Goal: Transaction & Acquisition: Purchase product/service

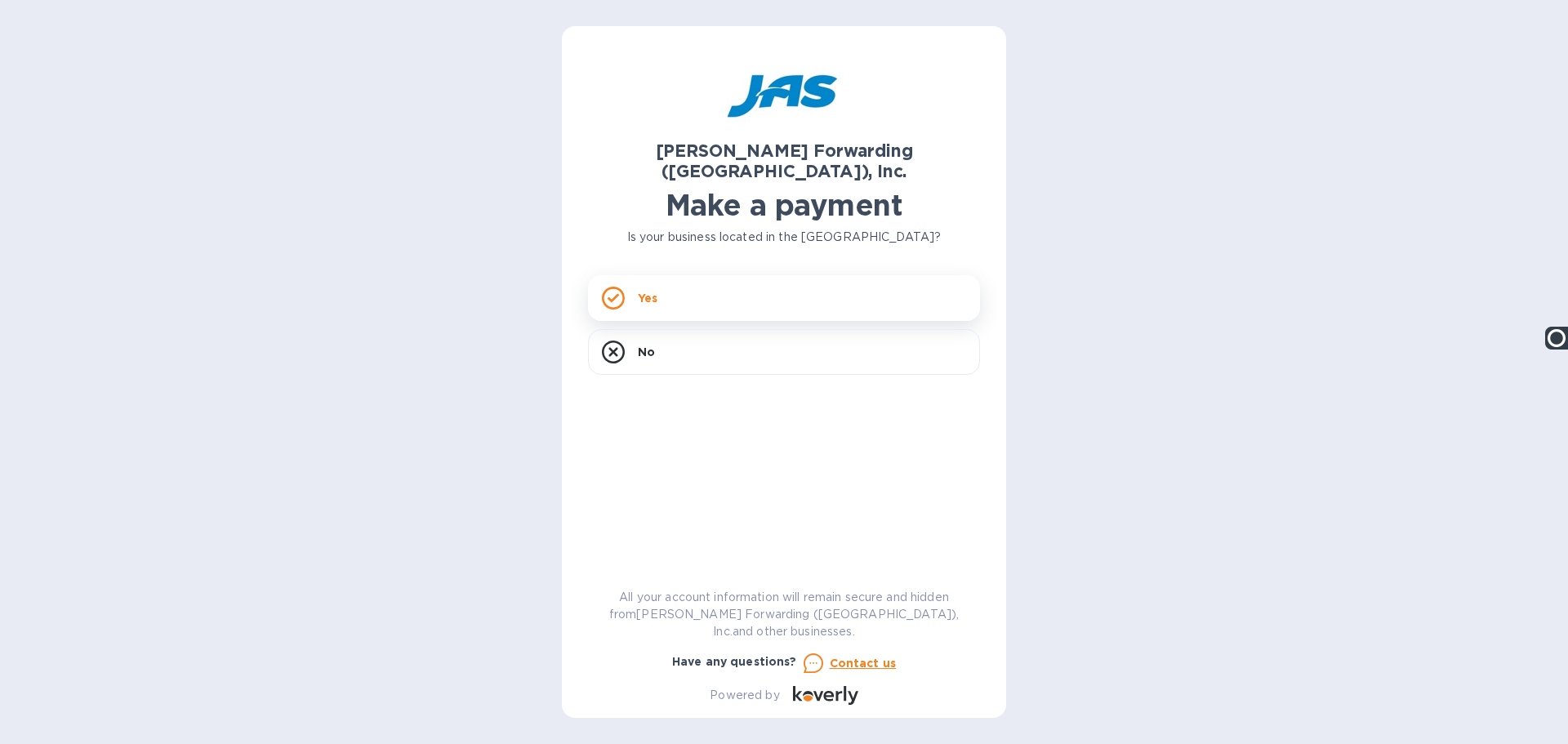
click at [657, 288] on div "Yes" at bounding box center [784, 298] width 392 height 46
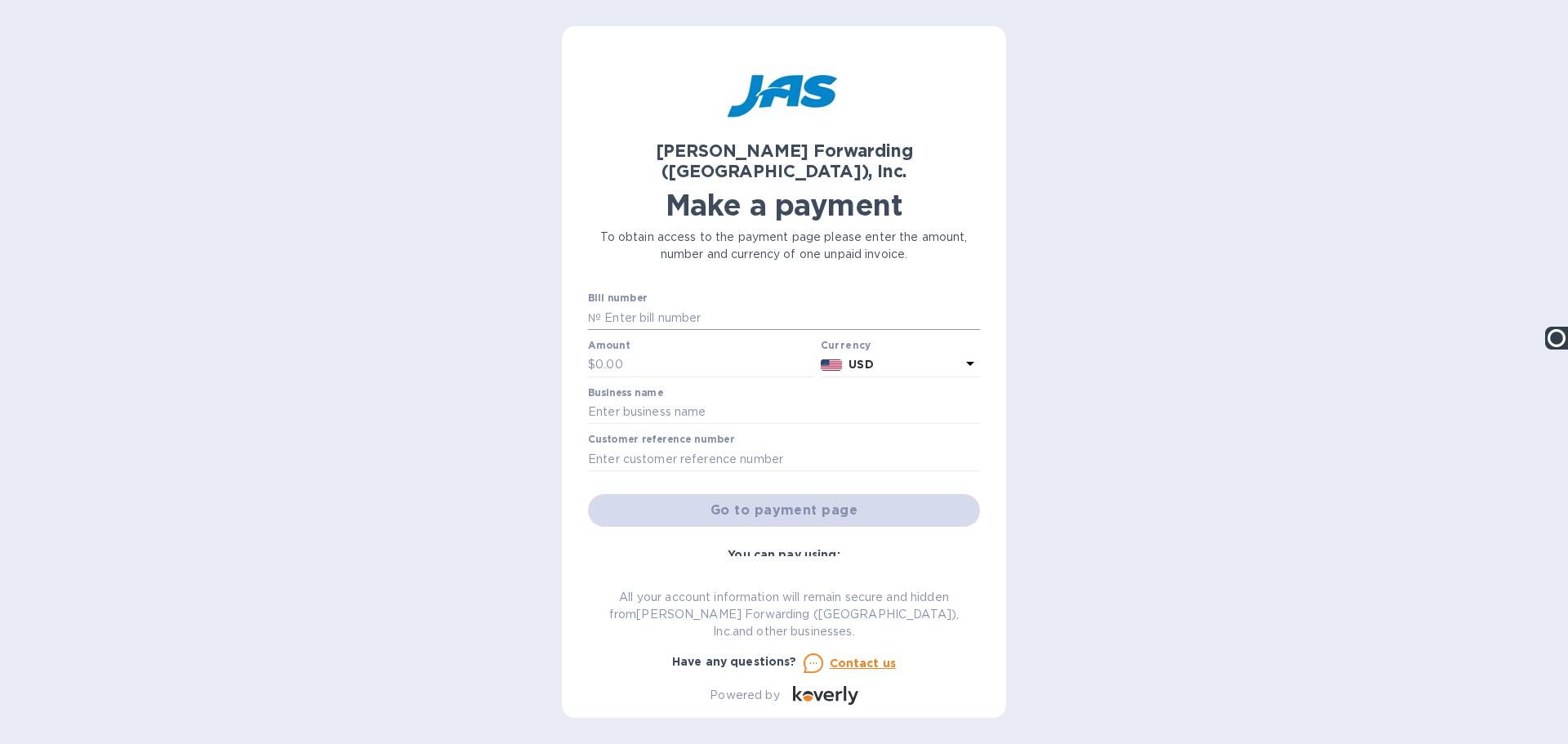
click at [638, 305] on input "text" at bounding box center [791, 317] width 379 height 24
click at [615, 305] on input "text" at bounding box center [791, 317] width 379 height 24
click at [604, 353] on input "text" at bounding box center [705, 364] width 219 height 24
click at [663, 305] on input "text" at bounding box center [791, 317] width 379 height 24
paste input "NYC503382263 - VINJEWNYC"
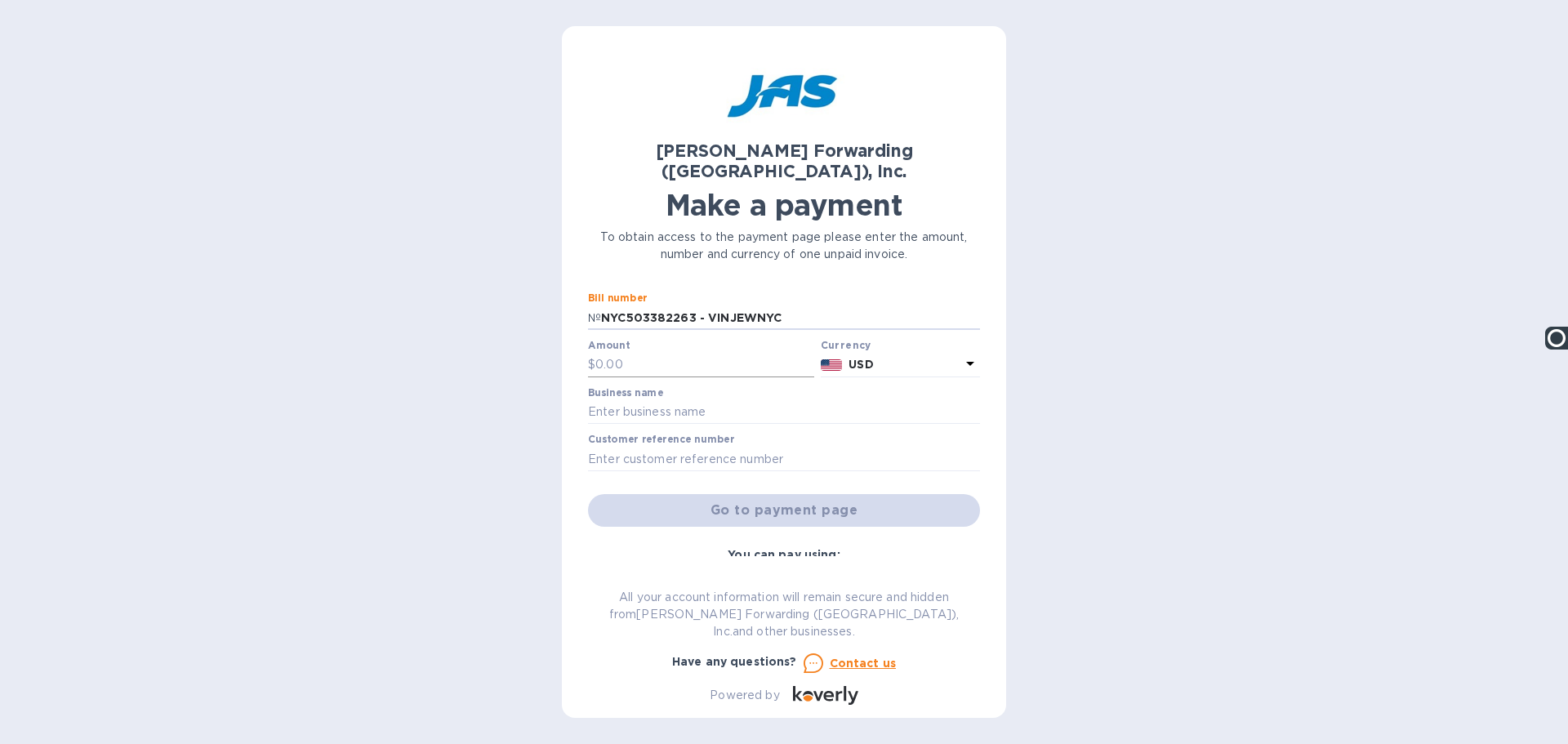
type input "NYC503382263 - VINJEWNYC"
click at [662, 353] on input "text" at bounding box center [705, 364] width 219 height 24
type input "5,735.13"
click at [603, 400] on input "text" at bounding box center [784, 412] width 392 height 24
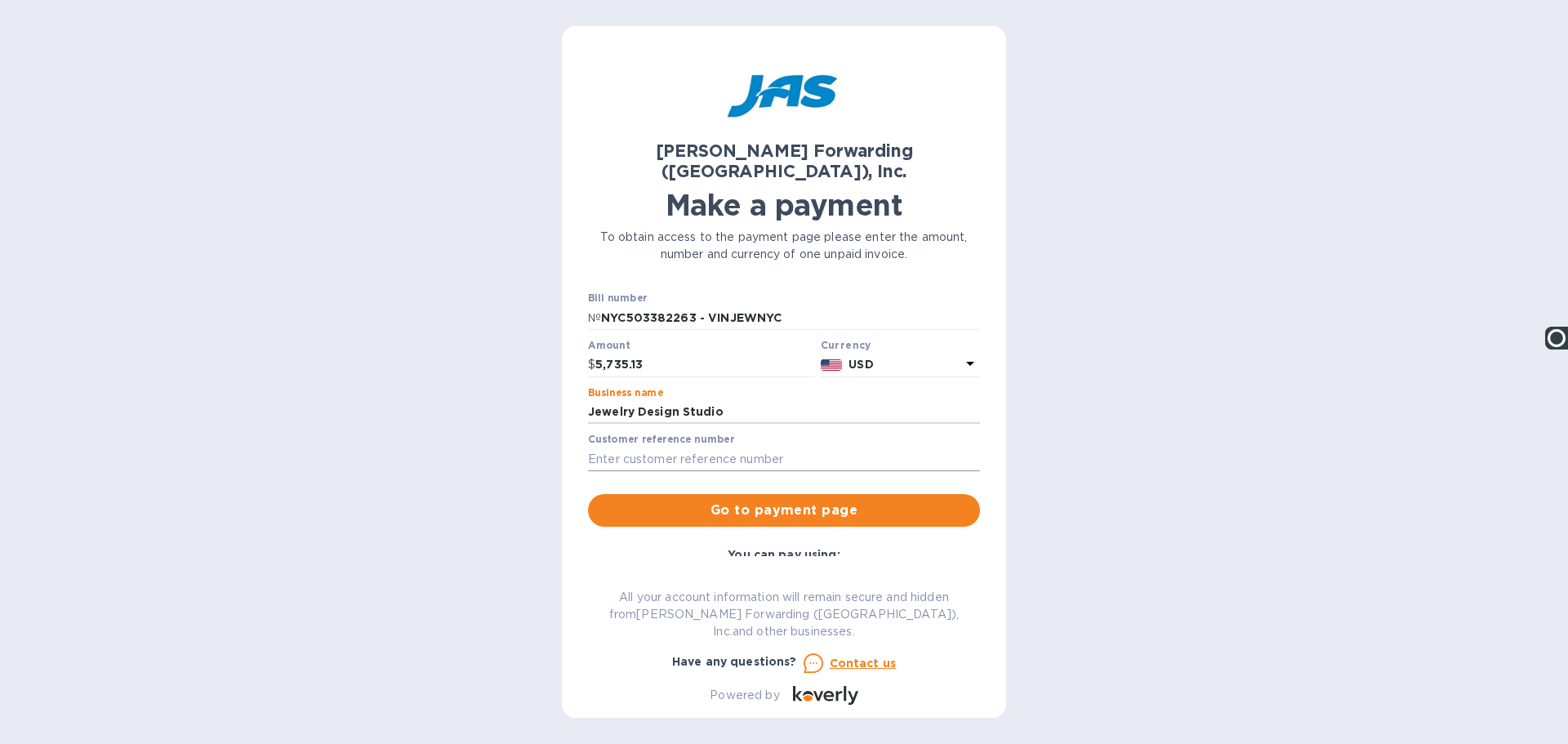
type input "Jewelry Design Studio"
click at [600, 447] on input "vimjewnyc" at bounding box center [784, 459] width 392 height 24
type input "vinjewnyc"
click at [738, 501] on span "Go to payment page" at bounding box center [784, 511] width 366 height 20
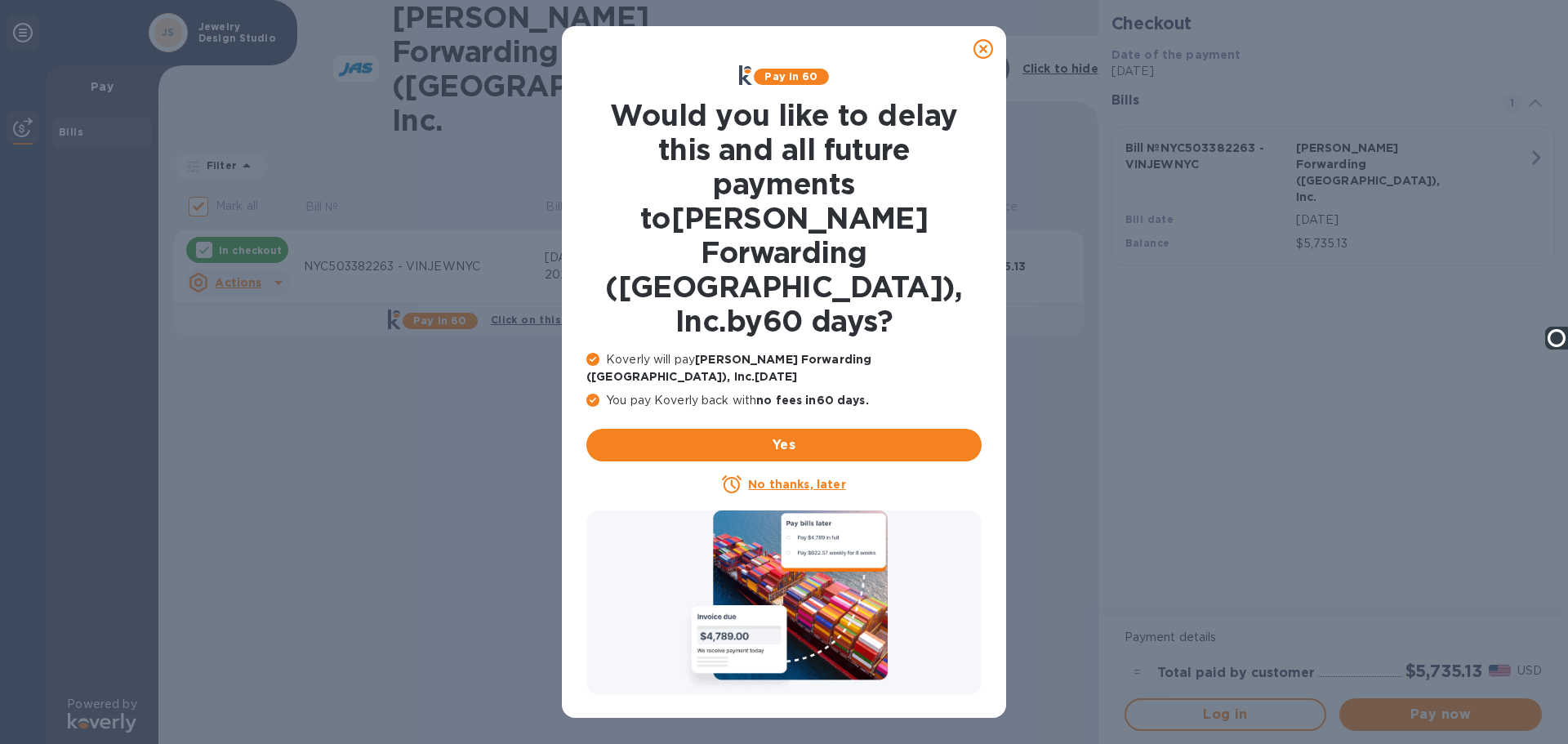
click at [985, 47] on icon at bounding box center [984, 49] width 20 height 20
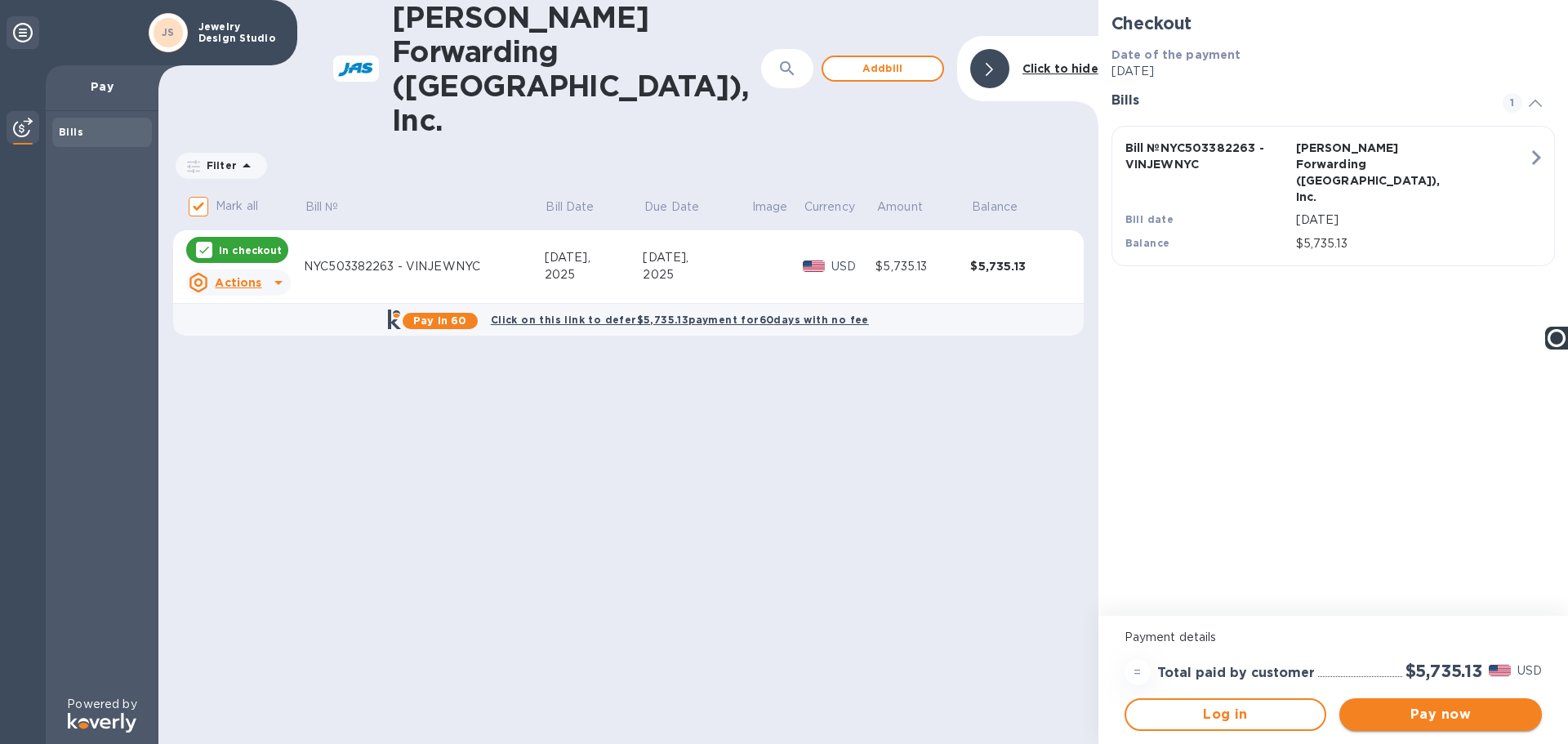
click at [1412, 710] on span "Pay now" at bounding box center [1441, 714] width 177 height 20
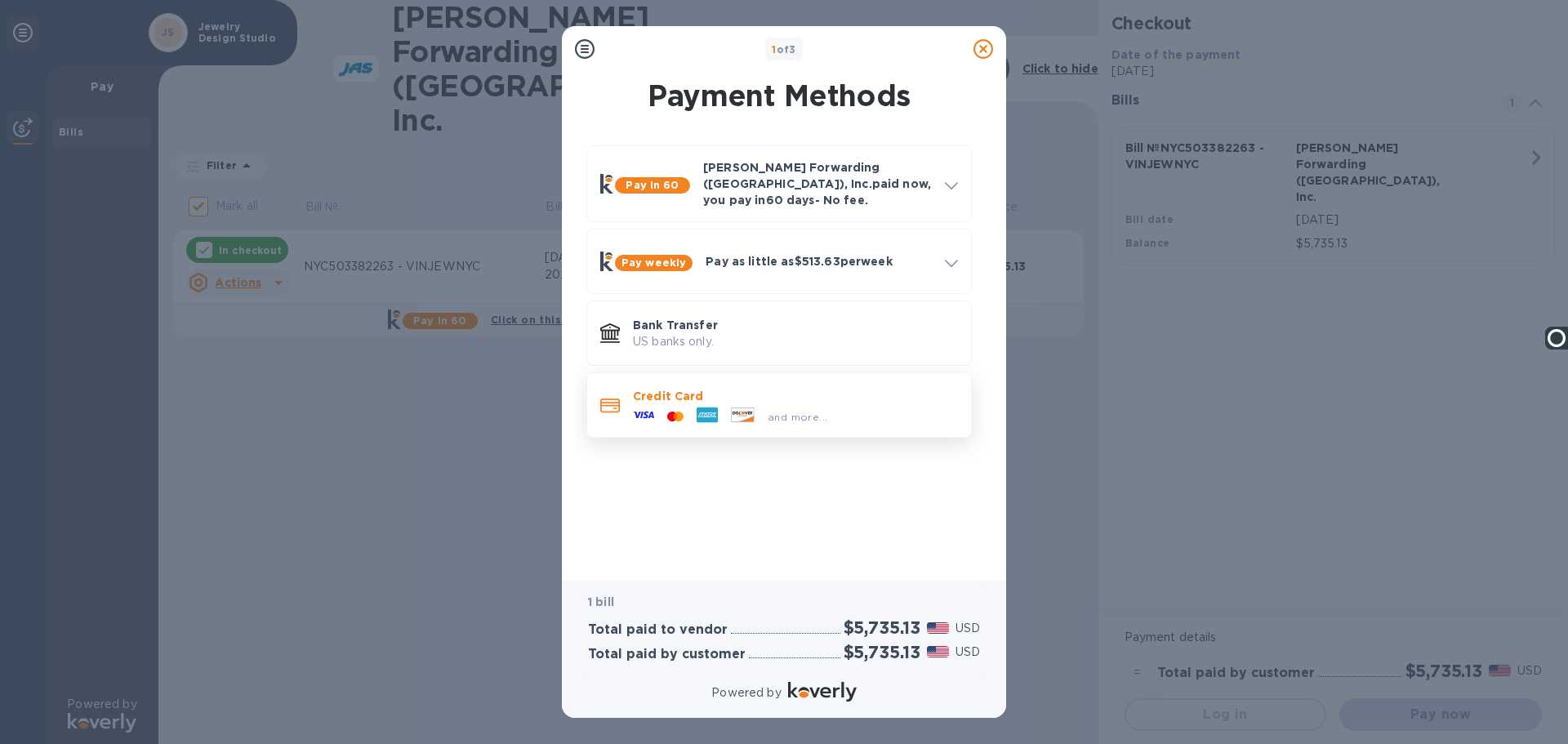
click at [660, 404] on div at bounding box center [644, 416] width 34 height 24
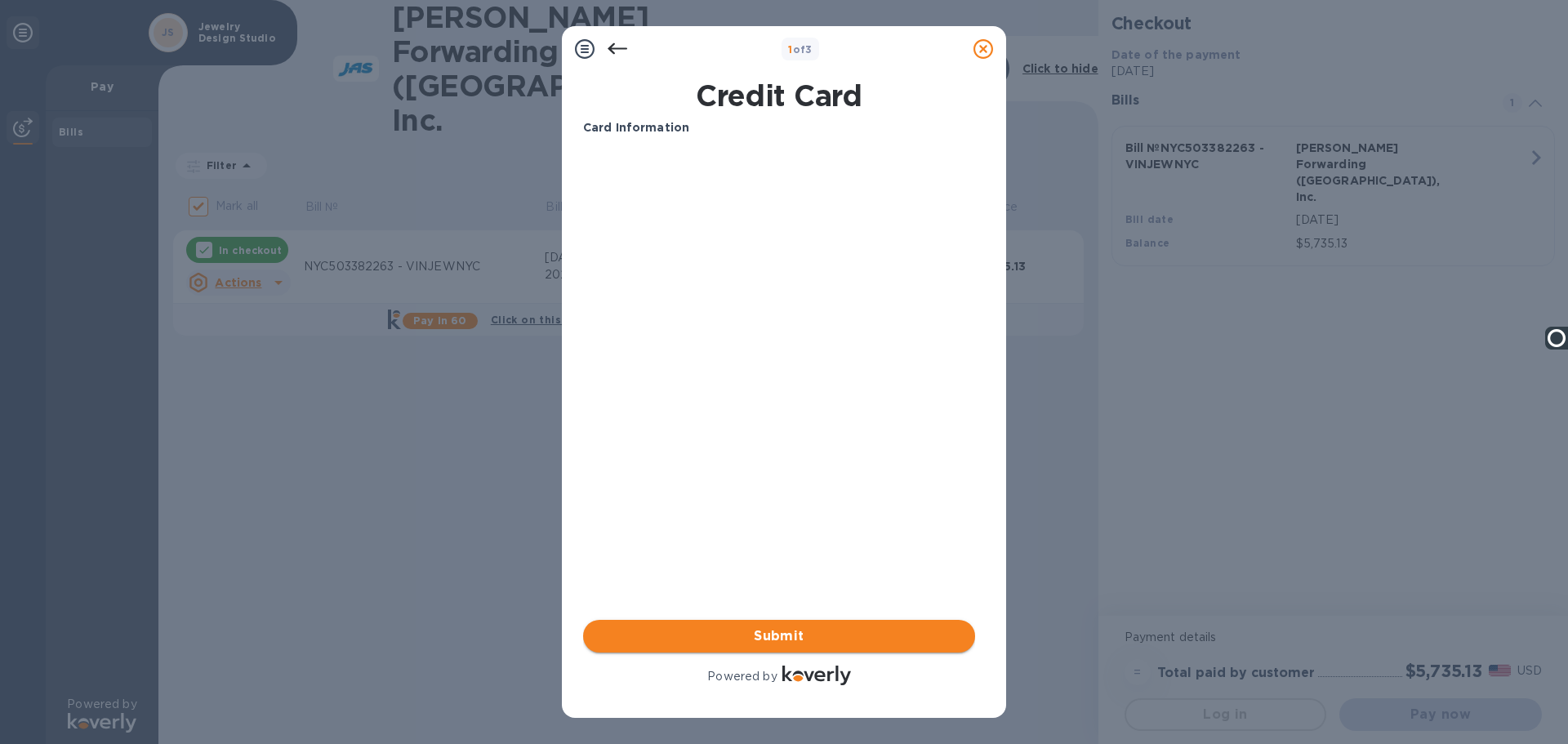
click at [752, 634] on span "Submit" at bounding box center [779, 636] width 366 height 20
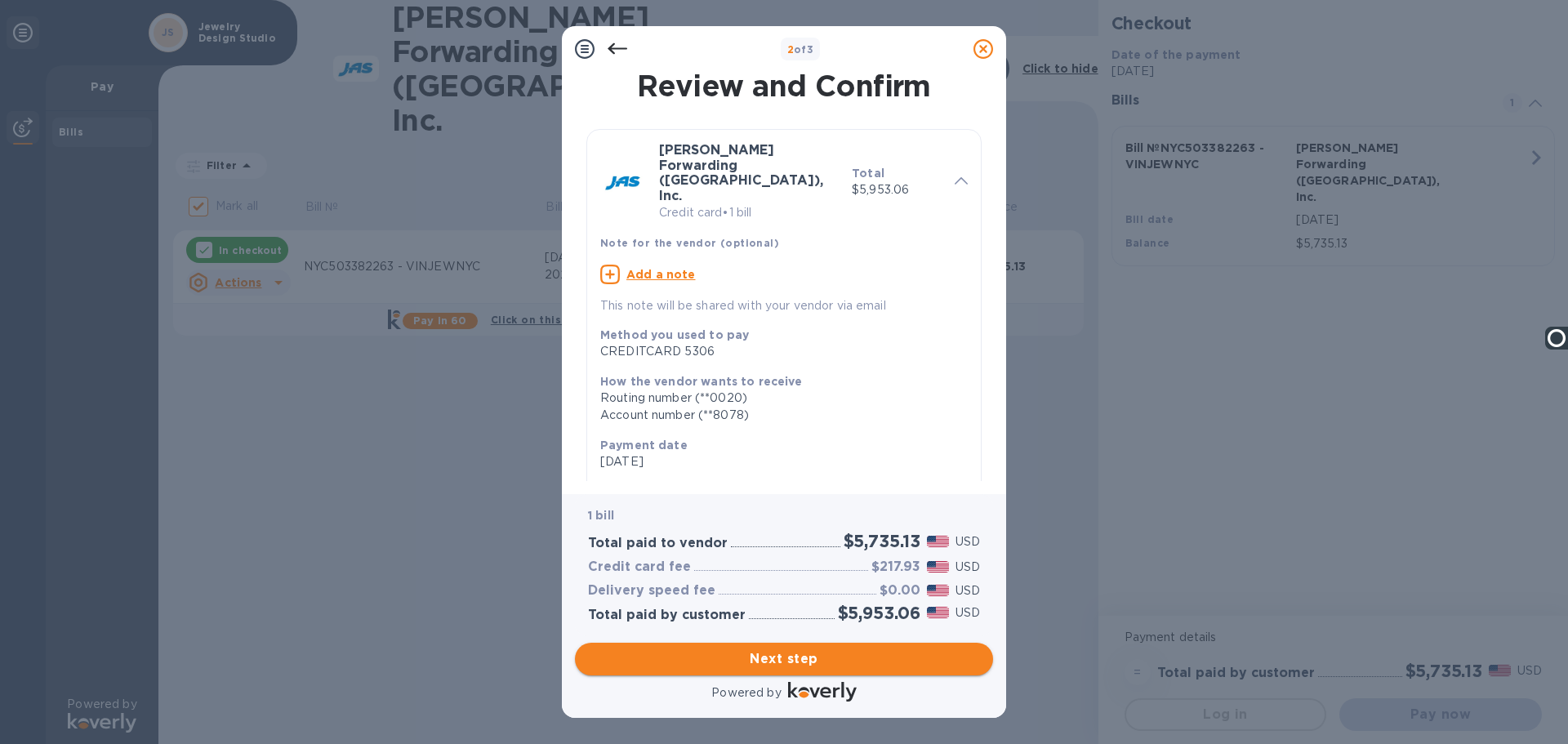
click at [769, 661] on span "Next step" at bounding box center [784, 659] width 392 height 20
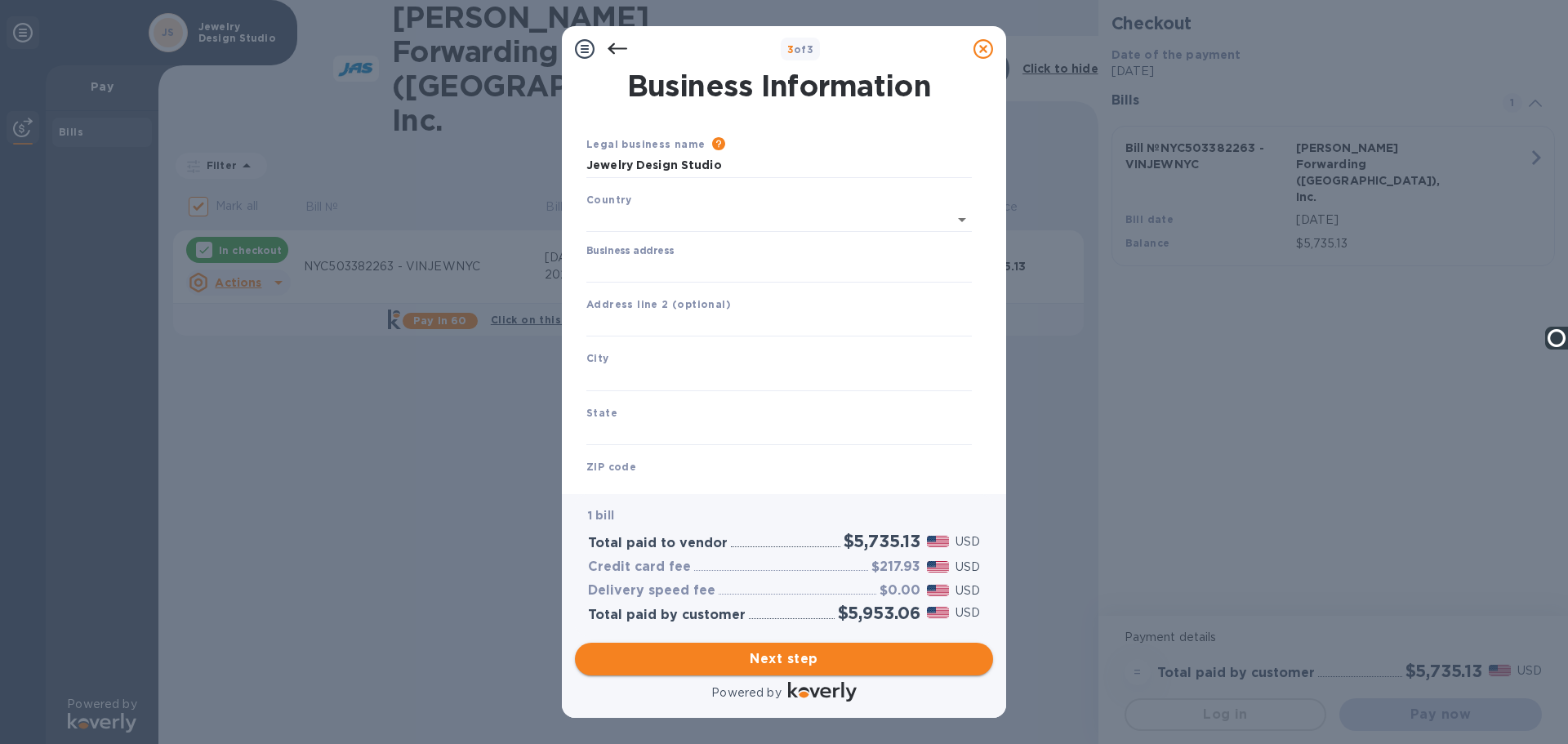
type input "[GEOGRAPHIC_DATA]"
click at [626, 267] on input "Business address" at bounding box center [779, 267] width 386 height 24
type input "PO Box 448"
drag, startPoint x: 669, startPoint y: 268, endPoint x: 368, endPoint y: 268, distance: 301.0
click at [368, 268] on div "3 of 3 Business Information Legal business name Please provide the legal name t…" at bounding box center [784, 372] width 1568 height 744
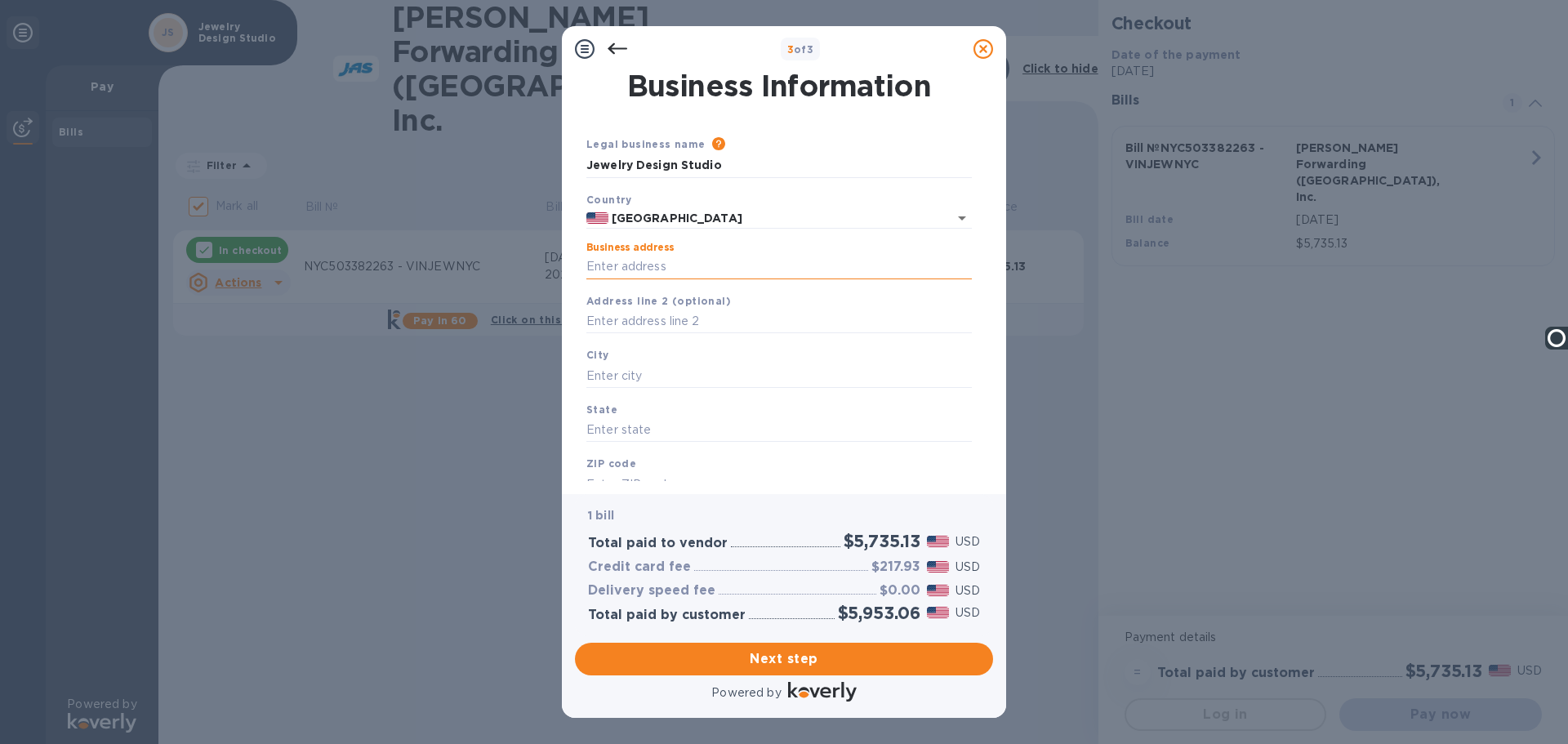
click at [622, 261] on input "Business address" at bounding box center [779, 267] width 386 height 24
drag, startPoint x: 714, startPoint y: 254, endPoint x: 794, endPoint y: 254, distance: 80.0
click at [793, 253] on div "Business address [STREET_ADDRESS]" at bounding box center [779, 260] width 386 height 38
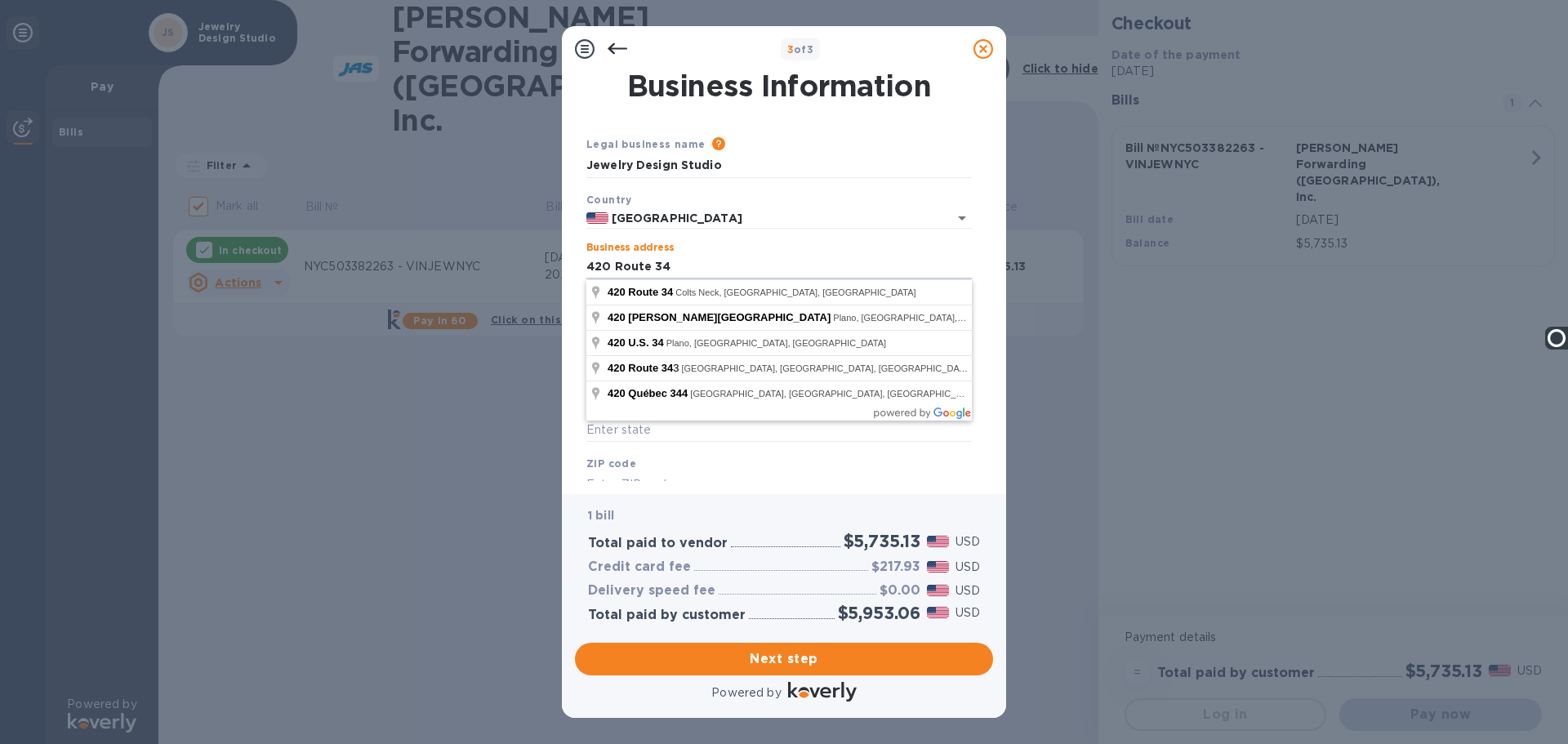
type input "420 Route 34"
click at [523, 319] on div "3 of 3 Business Information Legal business name Please provide the legal name t…" at bounding box center [784, 372] width 1568 height 744
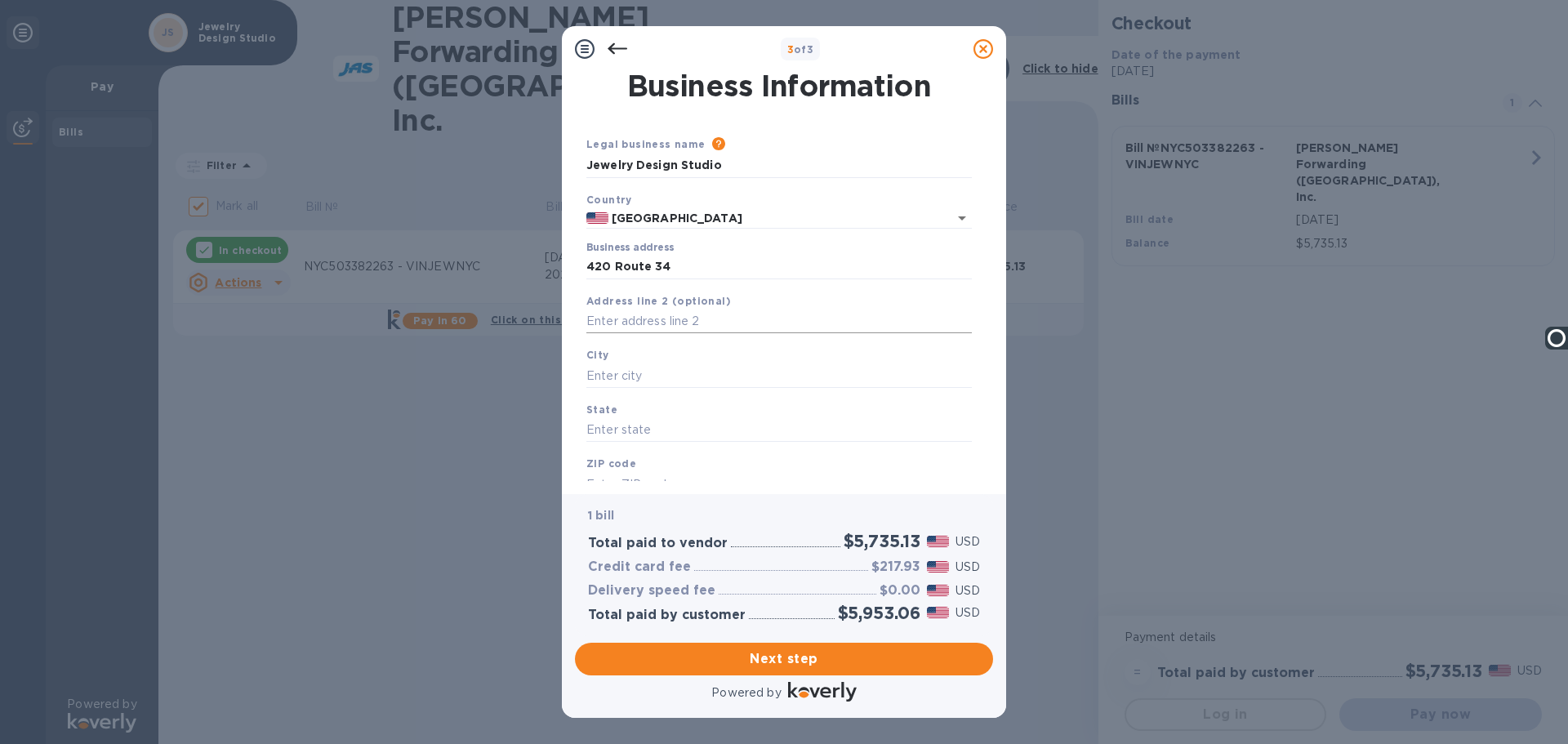
click at [613, 330] on input "text" at bounding box center [779, 321] width 386 height 24
paste input ", ste 301"
click at [592, 321] on input ", ste 301" at bounding box center [779, 321] width 386 height 24
type input "Ste 301"
click at [602, 377] on input "text" at bounding box center [779, 375] width 386 height 24
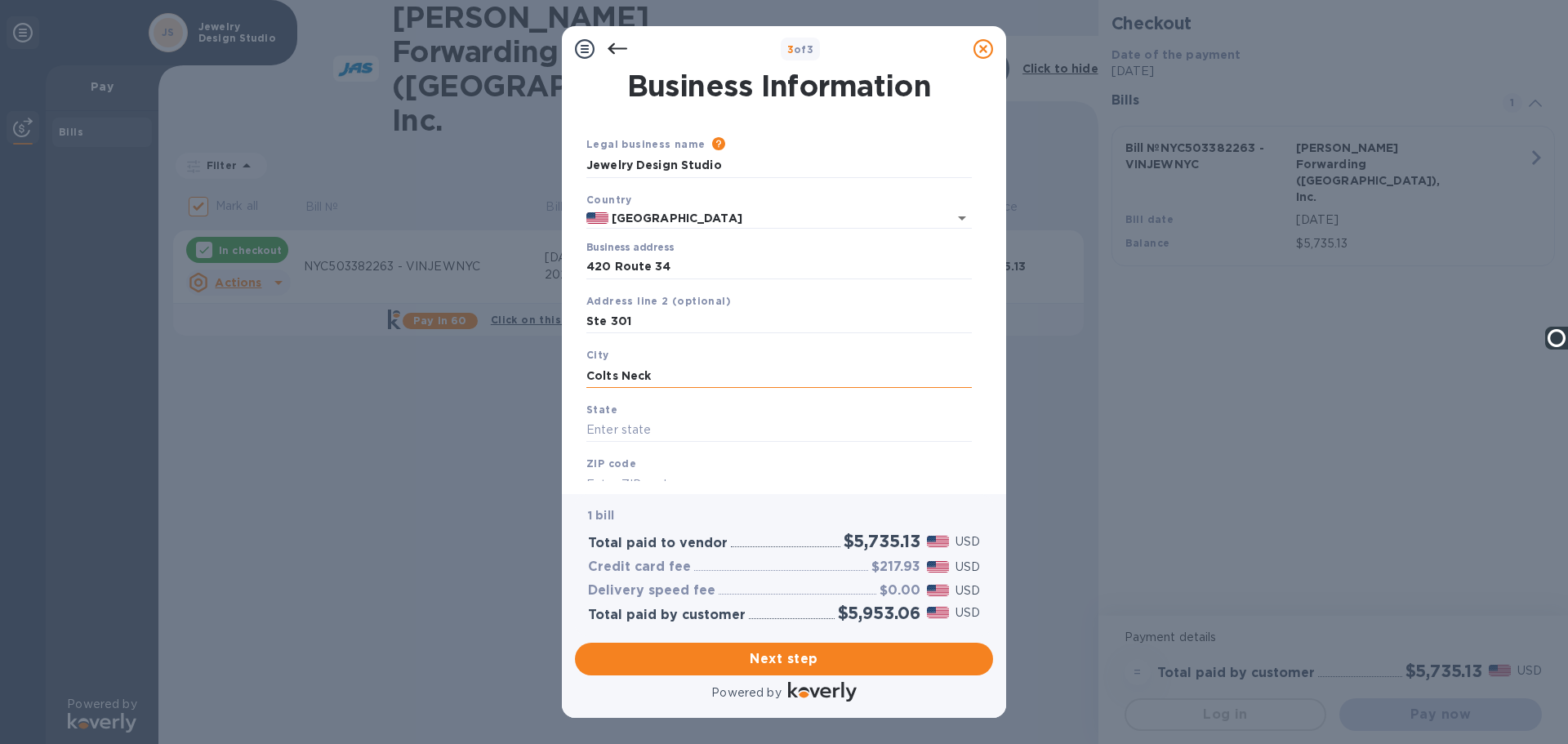
type input "Colts Neck"
type input "NJ"
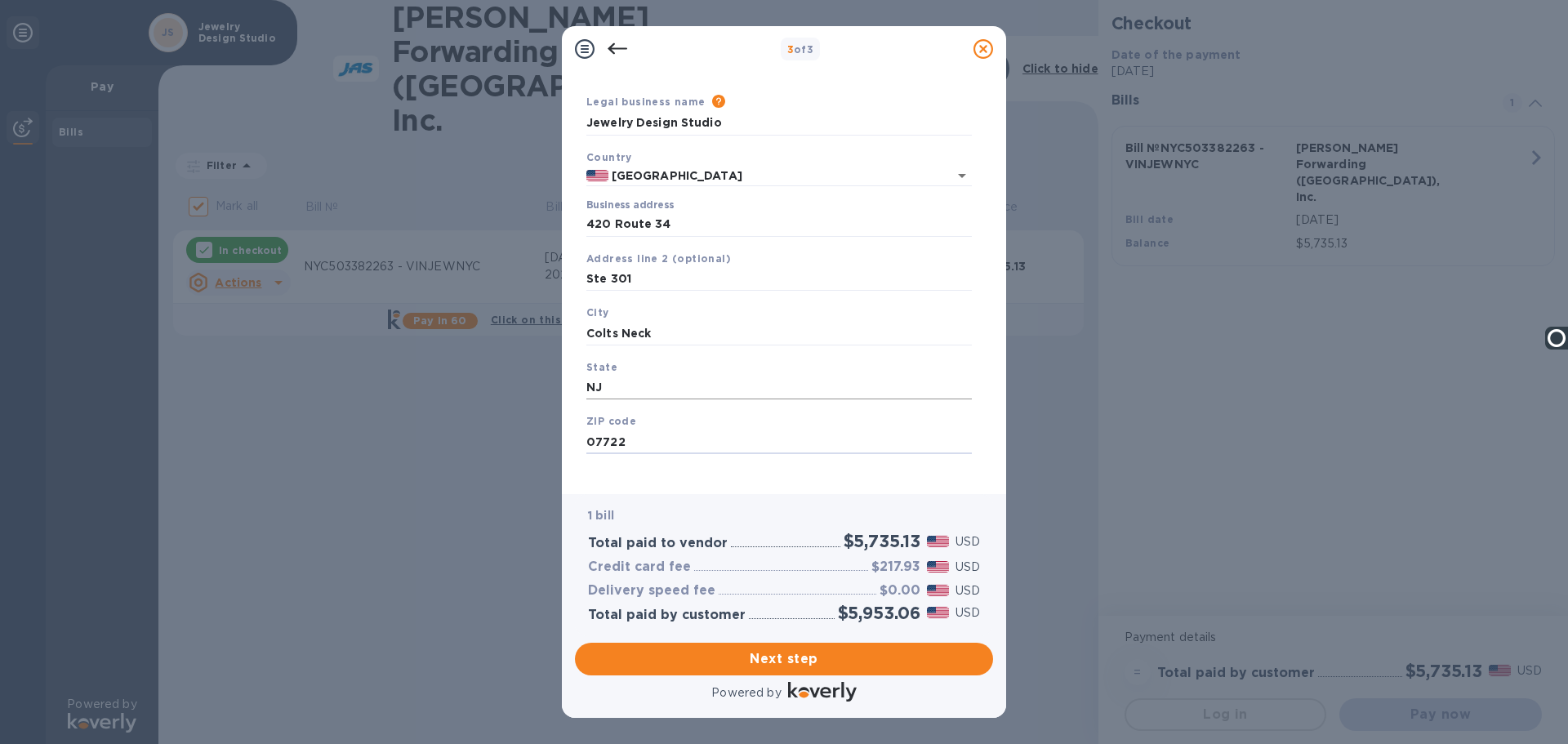
scroll to position [55, 0]
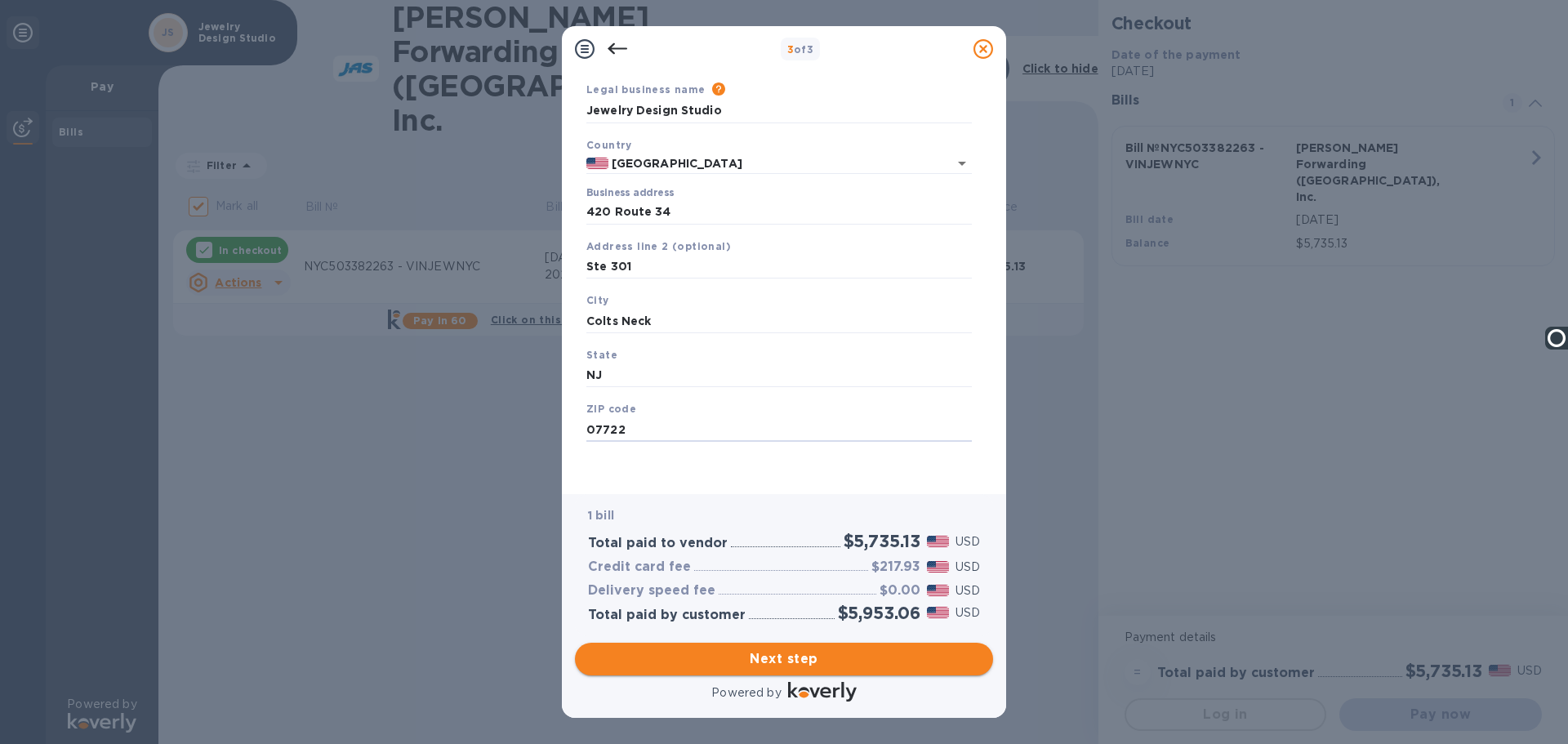
type input "07722"
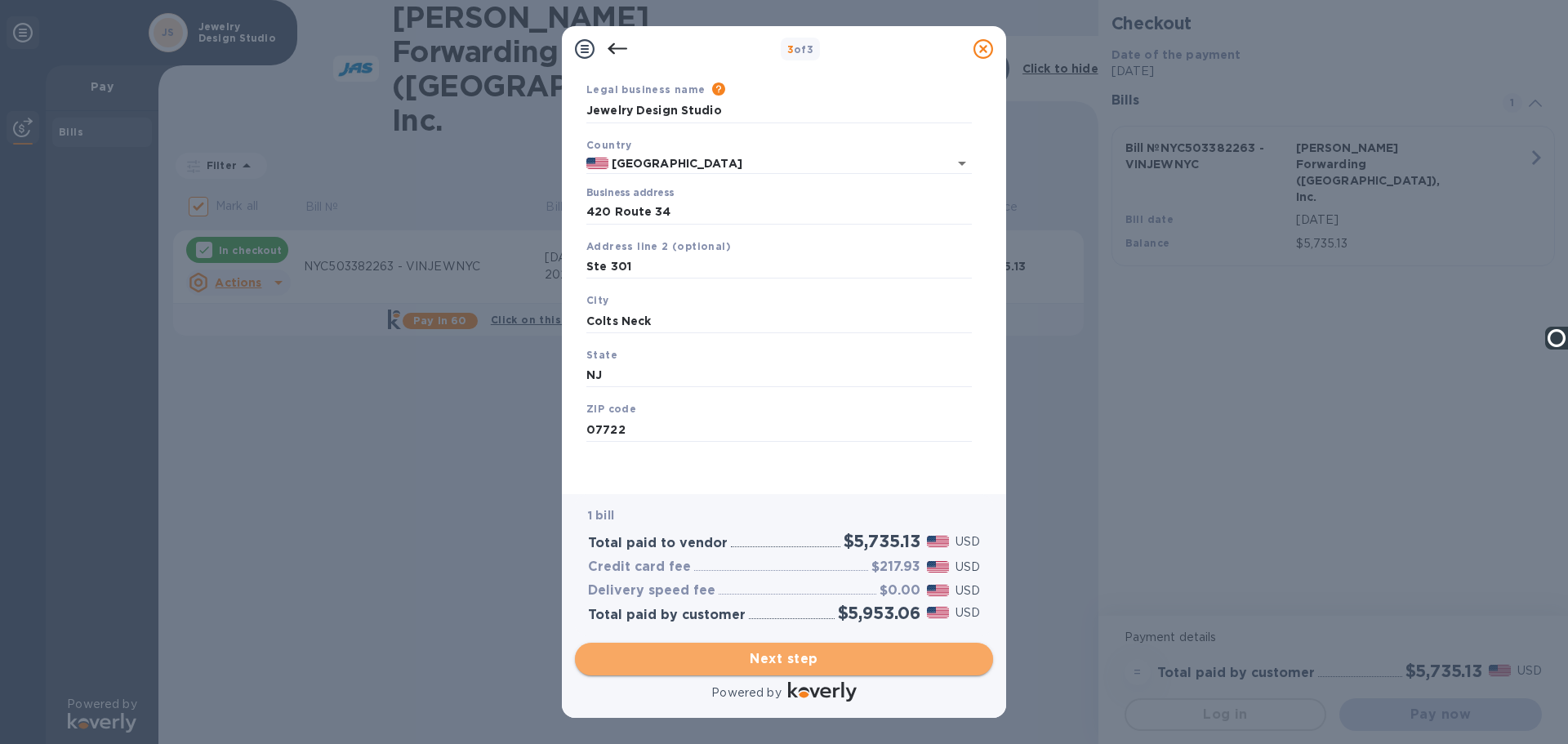
click at [778, 658] on span "Next step" at bounding box center [784, 659] width 392 height 20
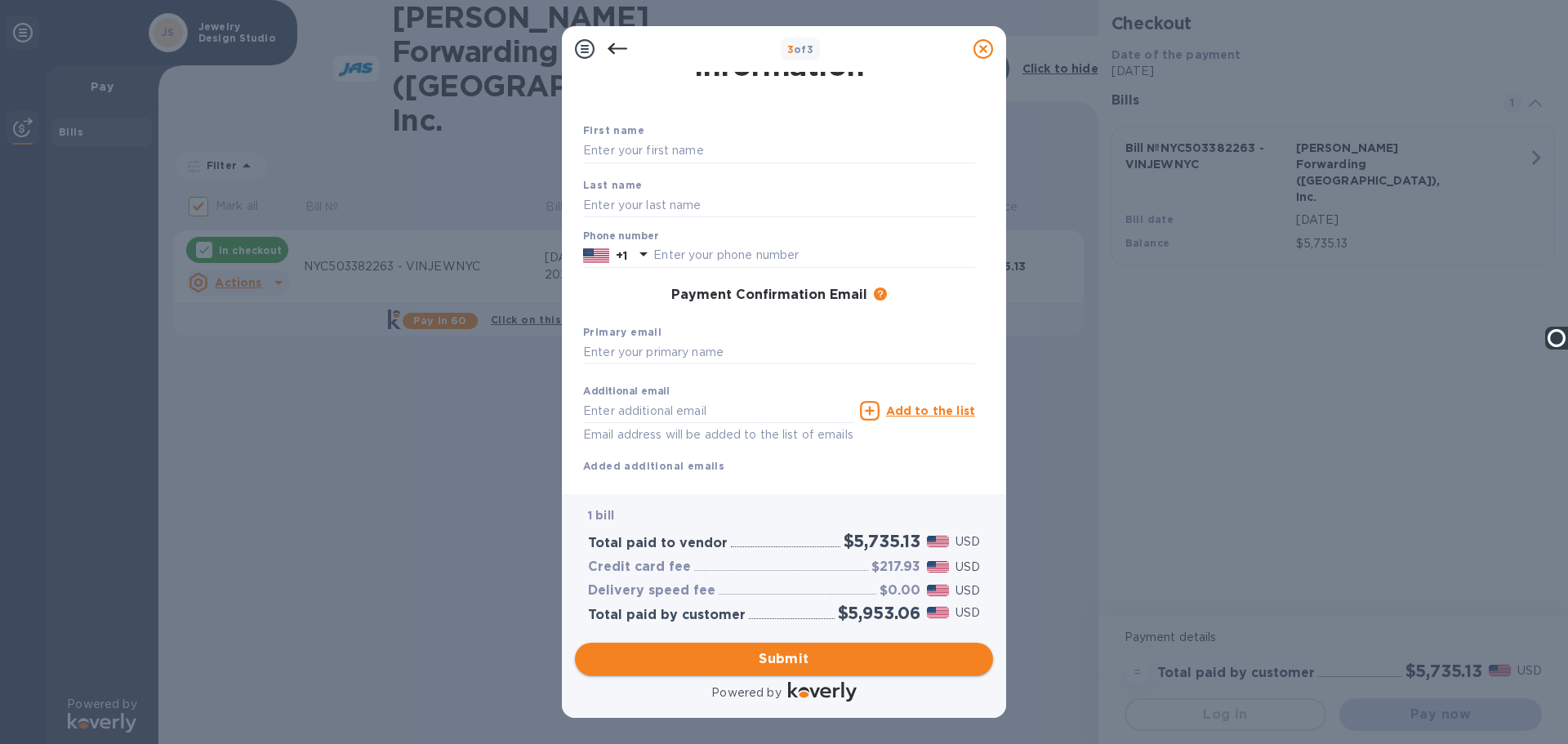
click at [778, 658] on span "Submit" at bounding box center [784, 659] width 392 height 20
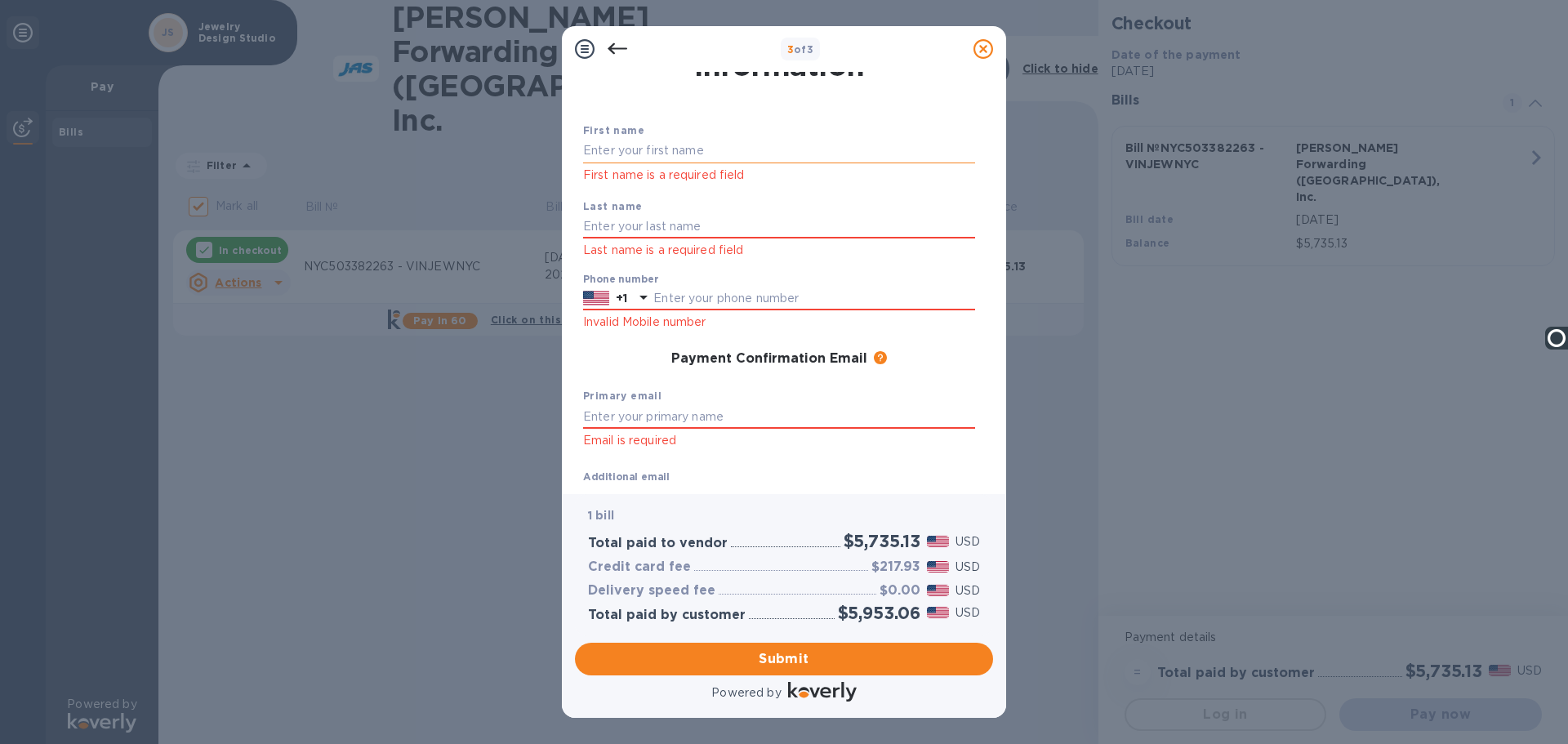
click at [624, 153] on input "text" at bounding box center [779, 151] width 392 height 24
type input "[PERSON_NAME]"
type input "7322564410"
type input "[EMAIL_ADDRESS][DOMAIN_NAME]"
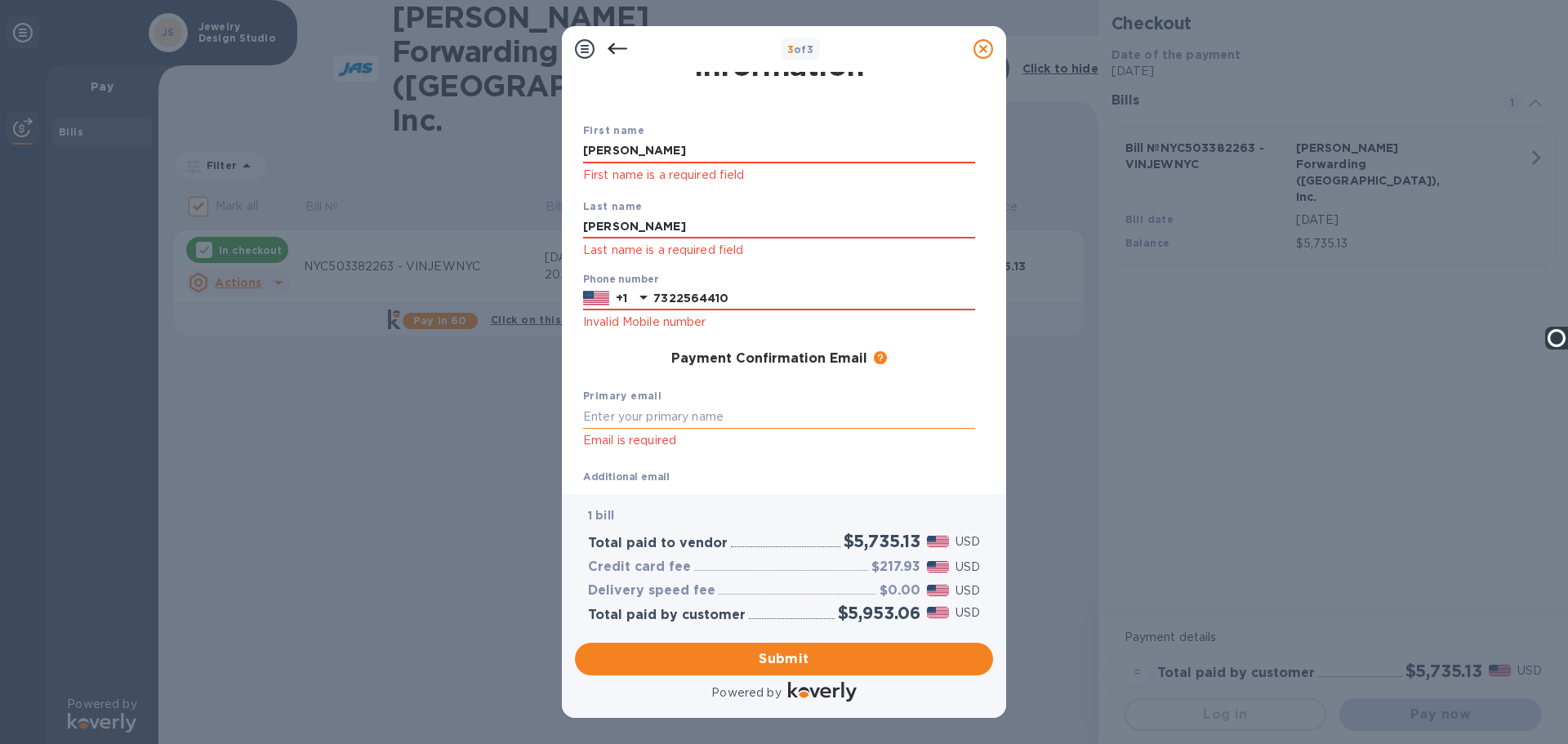
click at [644, 421] on input "text" at bounding box center [779, 416] width 392 height 24
type input "[EMAIL_ADDRESS][DOMAIN_NAME]"
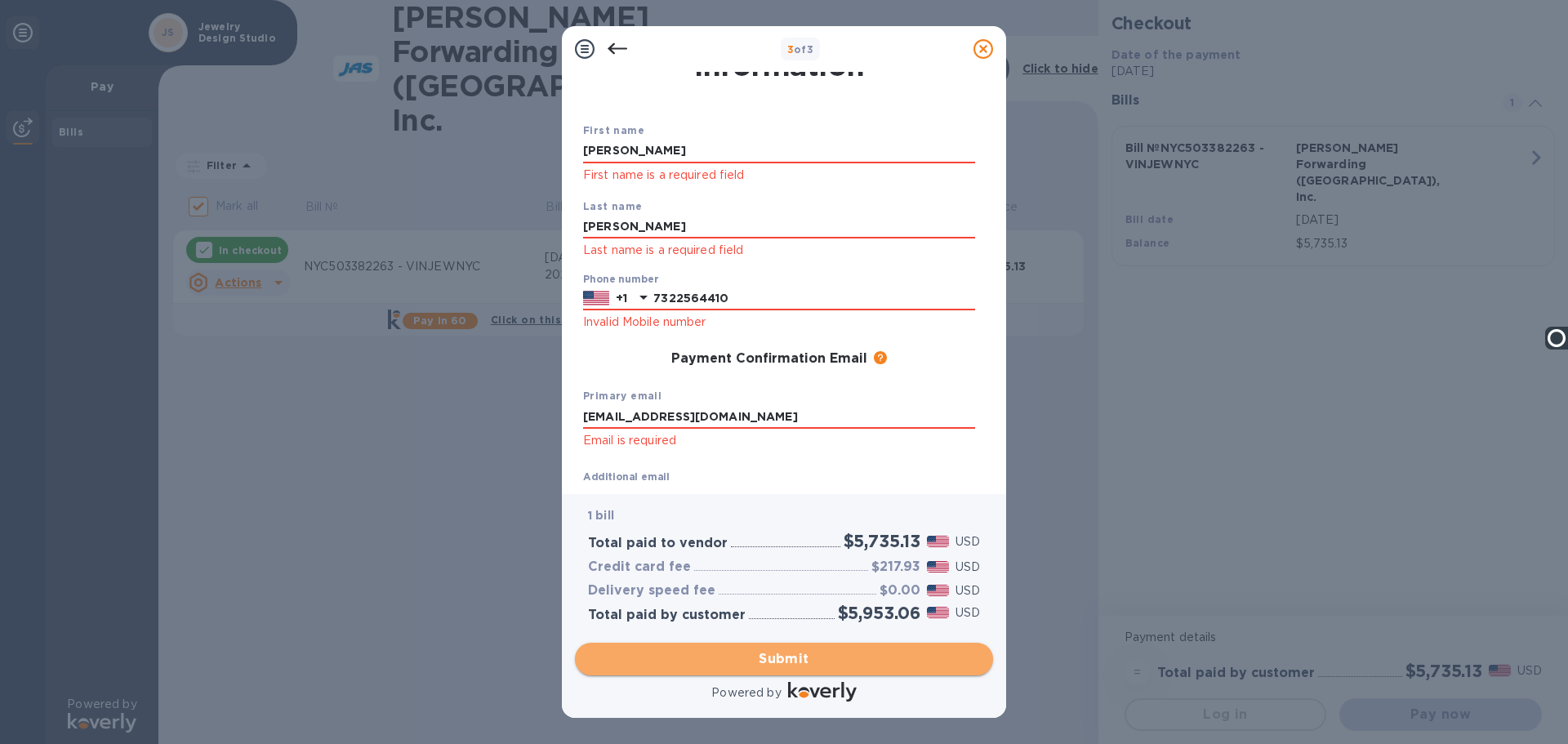
click at [776, 657] on span "Submit" at bounding box center [784, 659] width 392 height 20
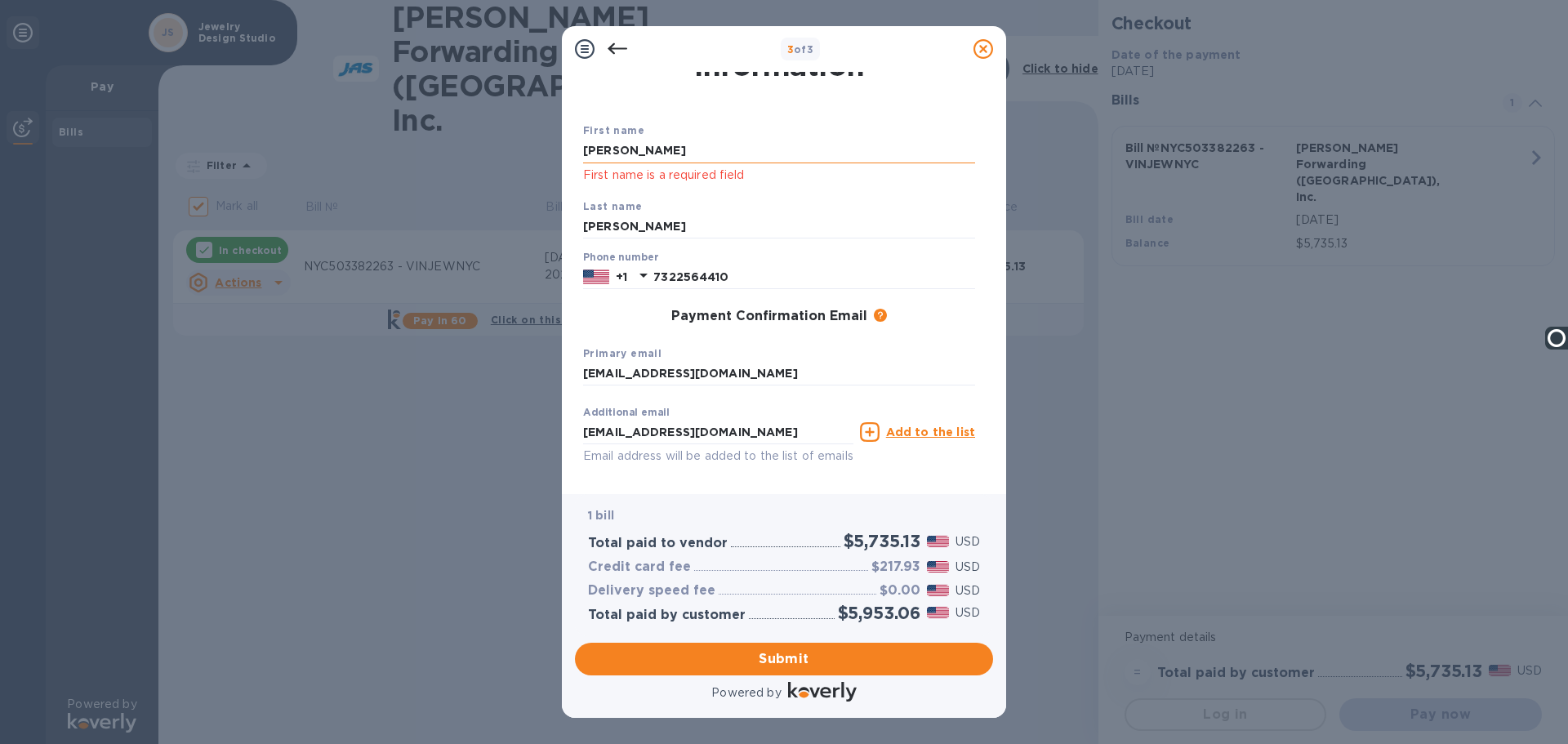
click at [665, 158] on input "[PERSON_NAME]" at bounding box center [779, 151] width 392 height 24
click at [636, 225] on input "[PERSON_NAME]" at bounding box center [779, 226] width 392 height 24
click at [609, 326] on div "Payment Confirmation Email The added email addresses will be used to send the p…" at bounding box center [778, 317] width 405 height 30
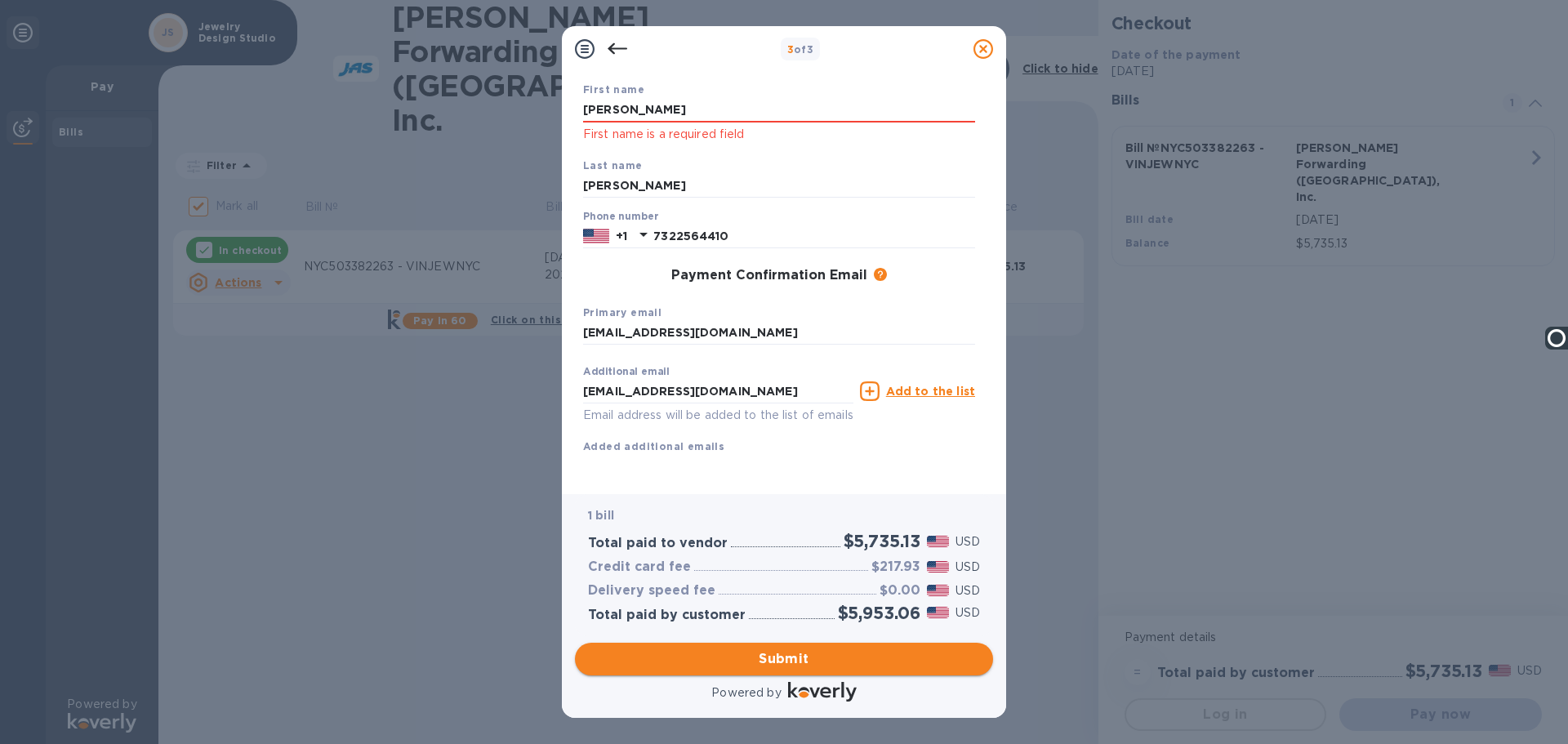
click at [786, 659] on span "Submit" at bounding box center [784, 659] width 392 height 20
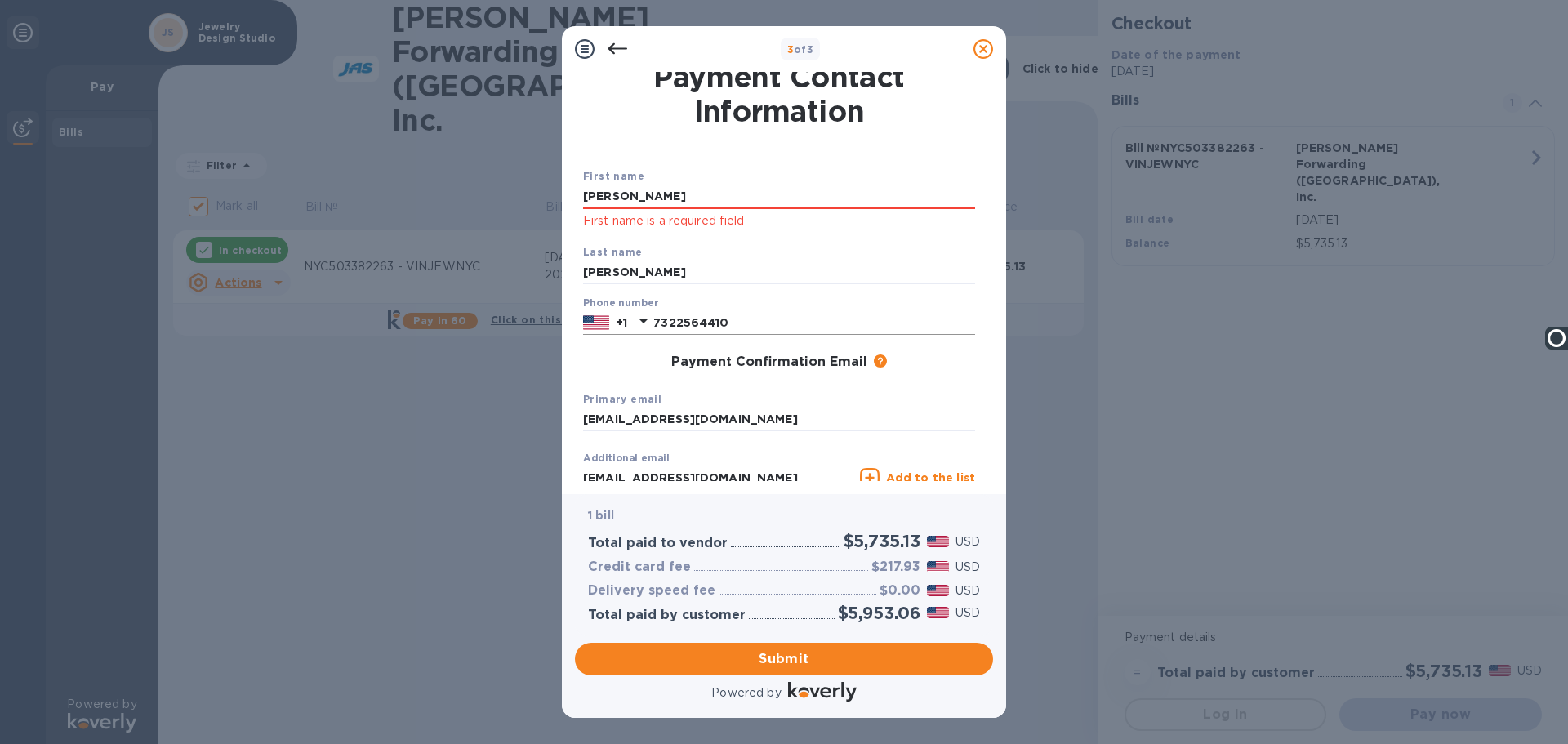
scroll to position [0, 0]
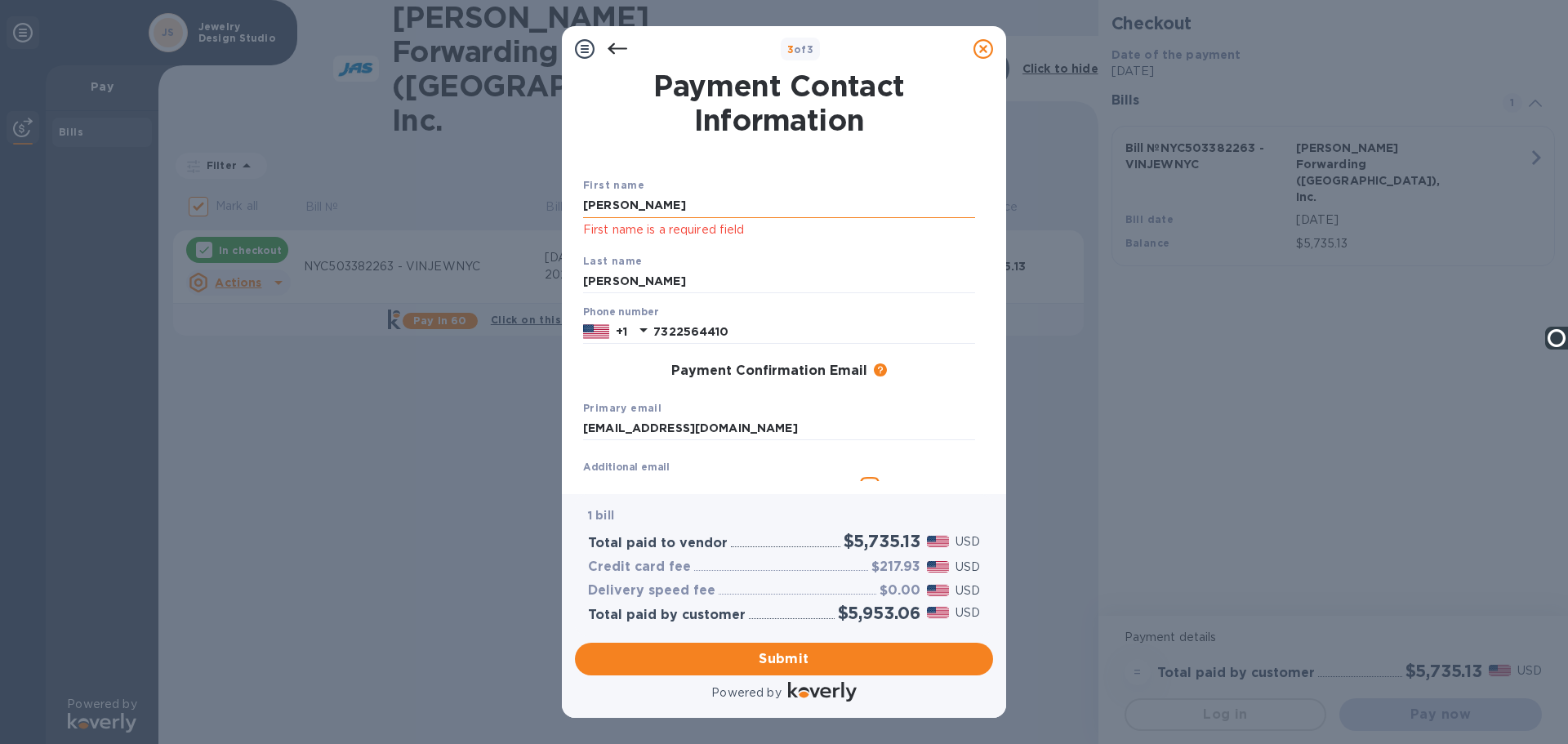
click at [632, 203] on input "[PERSON_NAME]" at bounding box center [779, 206] width 392 height 24
type input "[PERSON_NAME]"
click at [716, 247] on div "Last name [PERSON_NAME]" at bounding box center [778, 273] width 405 height 55
click at [663, 234] on p "First name is a required field" at bounding box center [779, 230] width 392 height 19
click at [659, 282] on input "[PERSON_NAME]" at bounding box center [779, 281] width 392 height 24
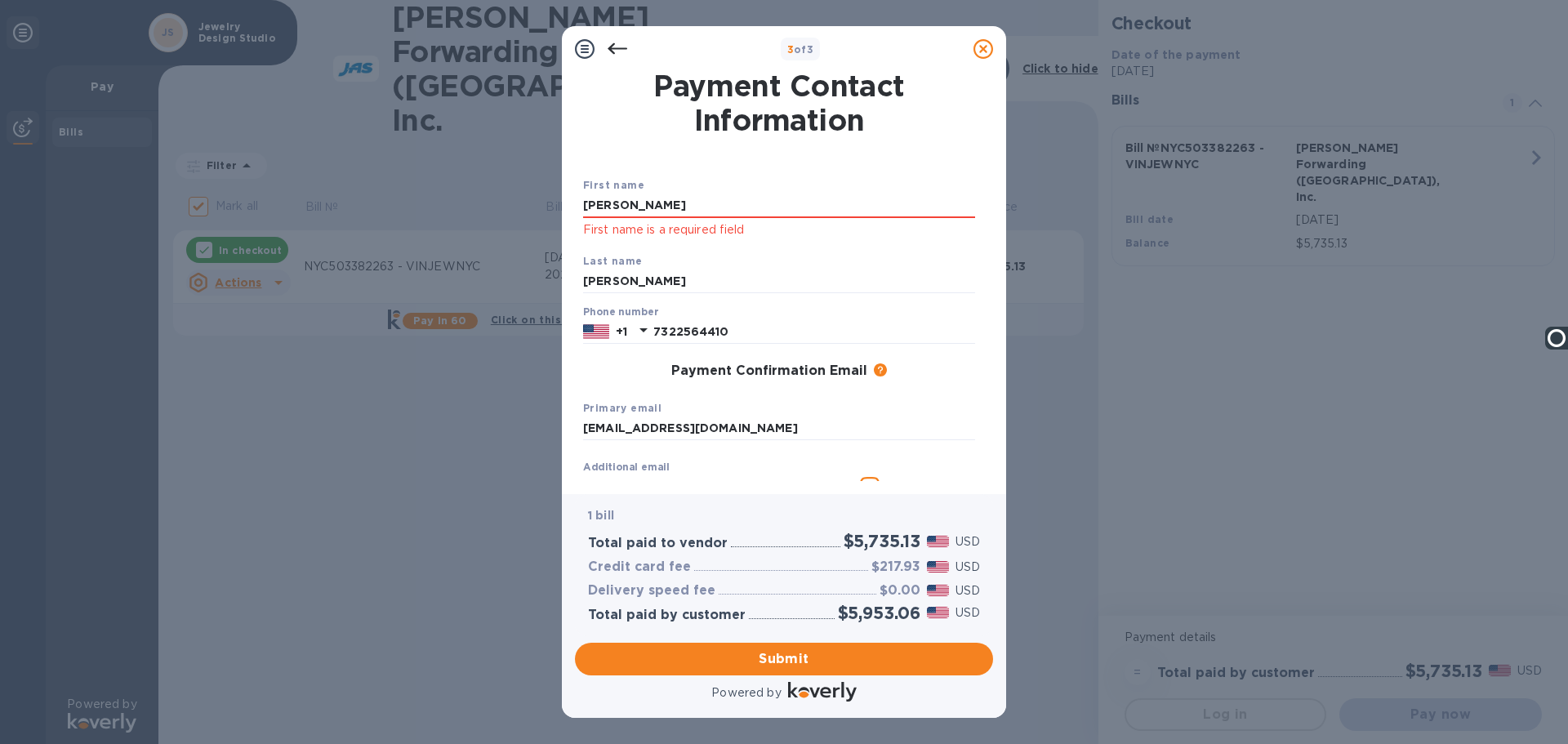
click at [617, 372] on div "Payment Confirmation Email The added email addresses will be used to send the p…" at bounding box center [779, 372] width 392 height 16
click at [787, 665] on span "Submit" at bounding box center [784, 659] width 392 height 20
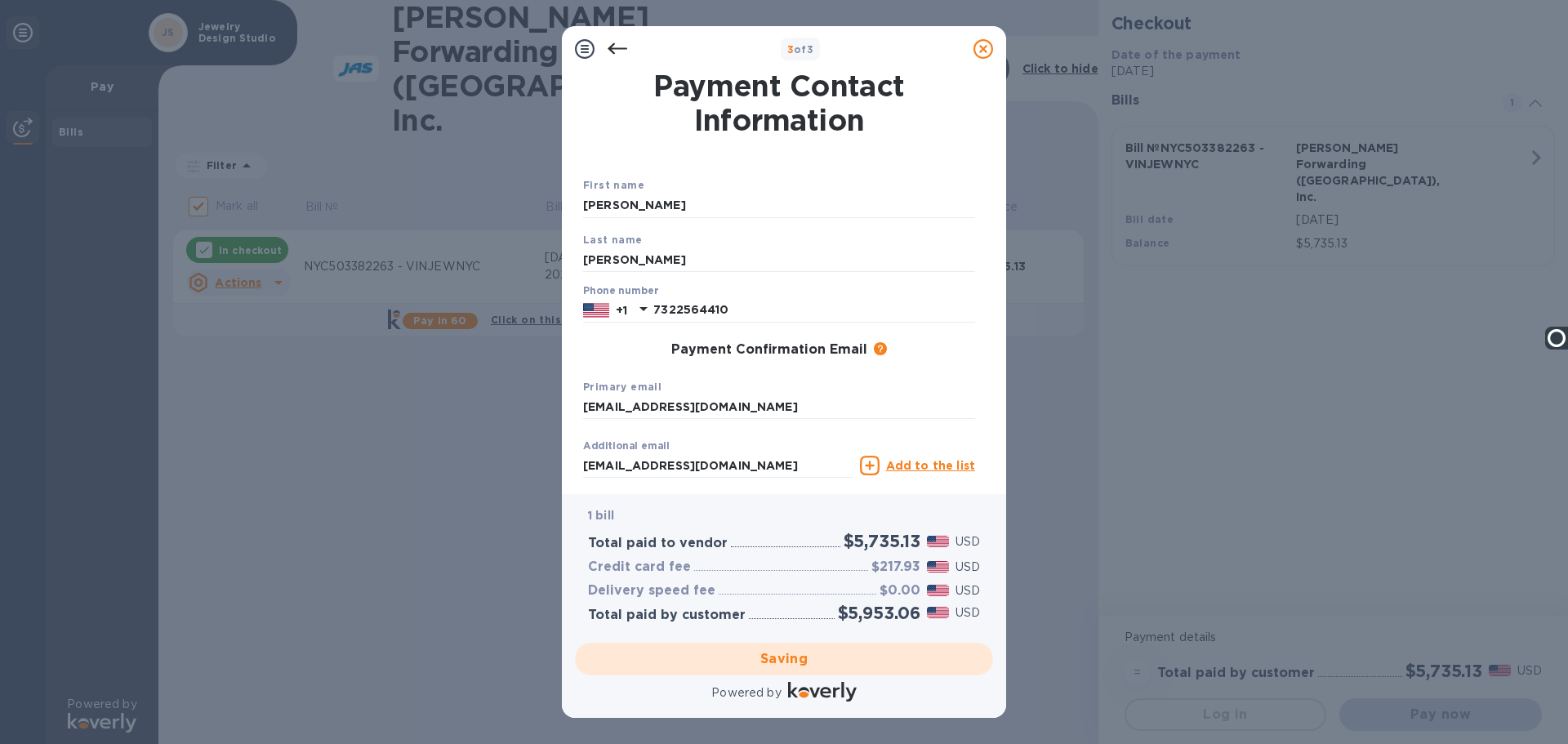
checkbox input "false"
